Goal: Navigation & Orientation: Find specific page/section

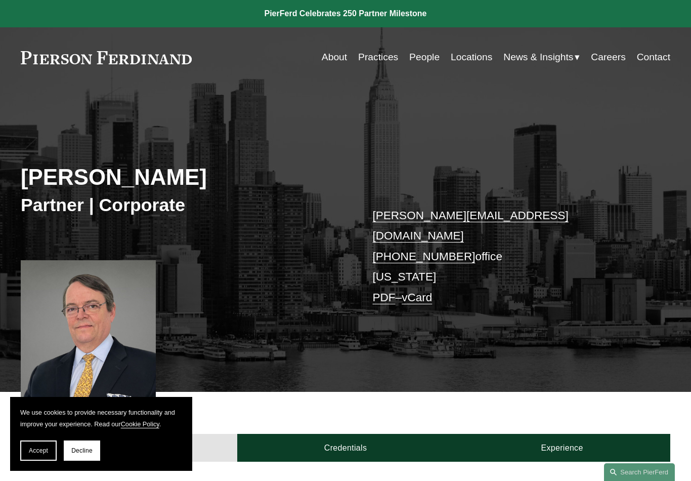
click at [424, 51] on link "People" at bounding box center [424, 58] width 30 height 20
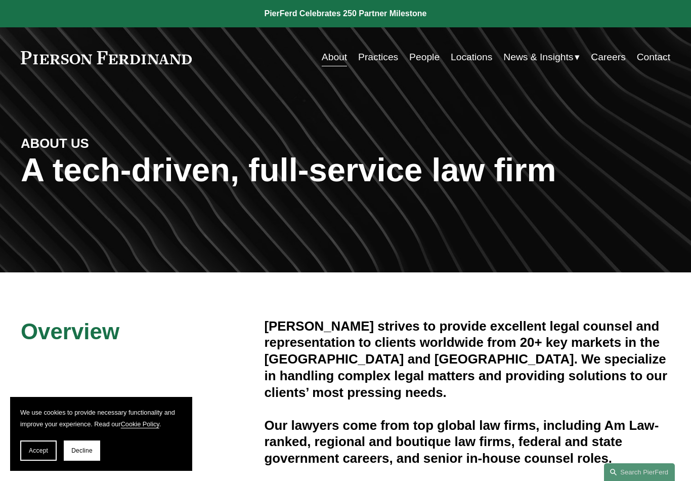
click at [476, 56] on link "Locations" at bounding box center [472, 58] width 42 height 20
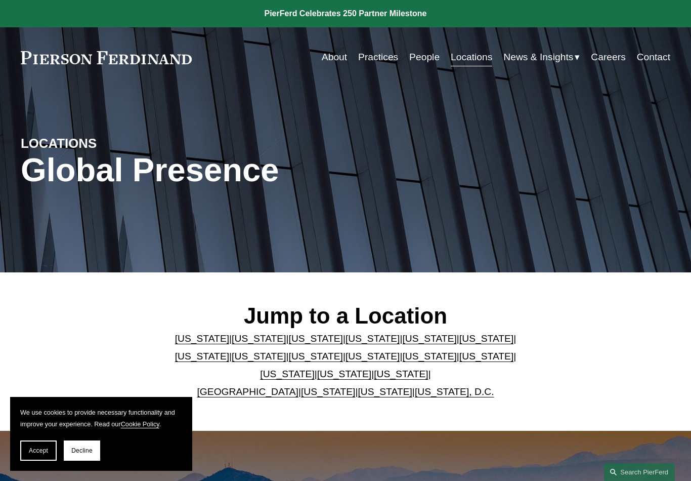
click at [460, 344] on link "[US_STATE]" at bounding box center [487, 338] width 54 height 11
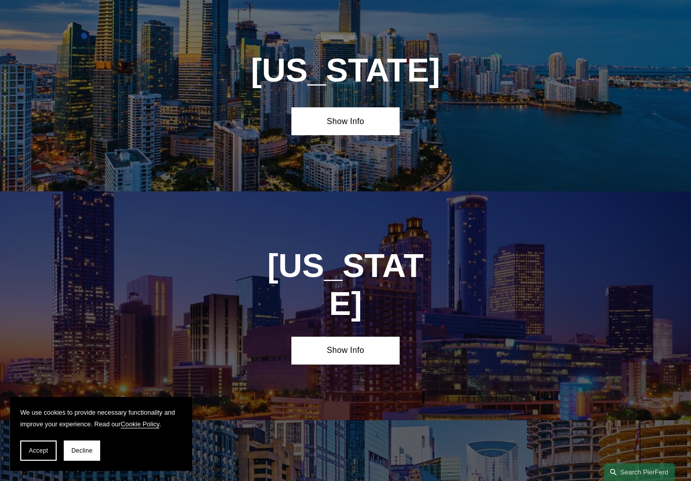
scroll to position [1414, 0]
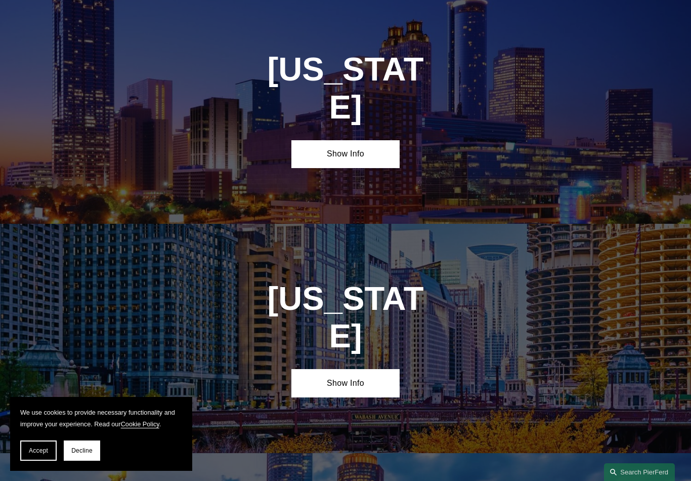
click at [381, 140] on link "Show Info" at bounding box center [346, 154] width 108 height 28
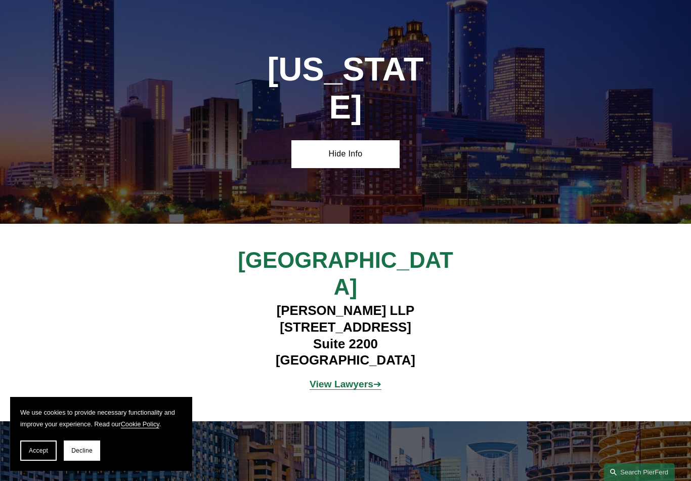
click at [358, 379] on strong "View Lawyers" at bounding box center [342, 384] width 64 height 11
